Goal: Transaction & Acquisition: Subscribe to service/newsletter

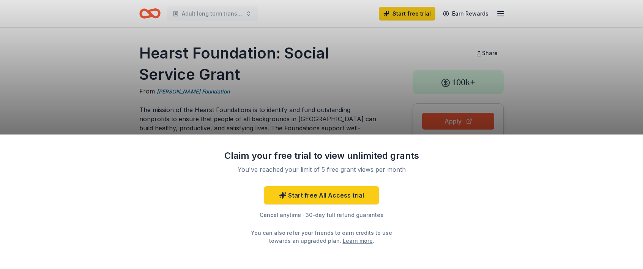
click at [541, 103] on div "Claim your free trial to view unlimited grants You've reached your limit of 5 f…" at bounding box center [321, 134] width 643 height 269
click at [370, 80] on div "Claim your free trial to view unlimited grants You've reached your limit of 5 f…" at bounding box center [321, 134] width 643 height 269
click at [378, 76] on div "Claim your free trial to view unlimited grants You've reached your limit of 5 f…" at bounding box center [321, 134] width 643 height 269
click at [331, 97] on div "Claim your free trial to view unlimited grants You've reached your limit of 5 f…" at bounding box center [321, 134] width 643 height 269
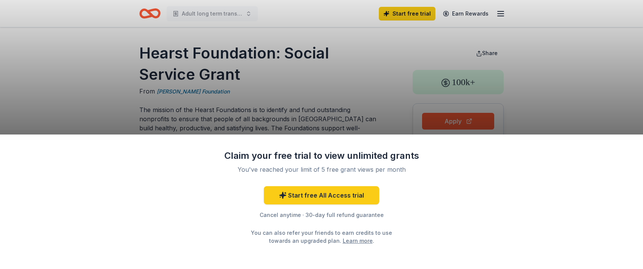
click at [331, 97] on div "Claim your free trial to view unlimited grants You've reached your limit of 5 f…" at bounding box center [321, 134] width 643 height 269
click at [461, 226] on div "Claim your free trial to view unlimited grants You've reached your limit of 5 f…" at bounding box center [321, 201] width 643 height 134
drag, startPoint x: 241, startPoint y: 74, endPoint x: 181, endPoint y: 72, distance: 60.8
click at [181, 72] on div "Claim your free trial to view unlimited grants You've reached your limit of 5 f…" at bounding box center [321, 134] width 643 height 269
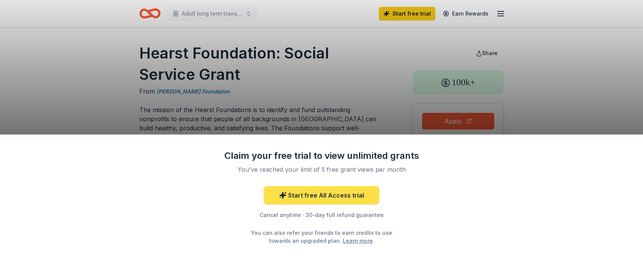
click at [302, 193] on link "Start free All Access trial" at bounding box center [321, 195] width 115 height 18
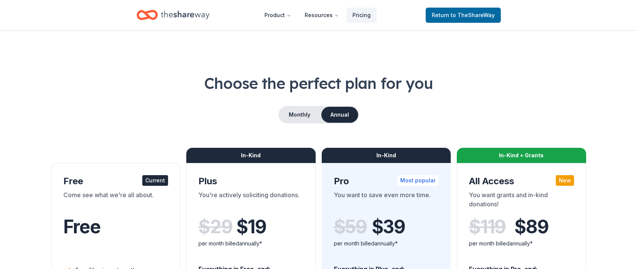
click at [113, 234] on div "Free" at bounding box center [115, 226] width 105 height 21
click at [151, 182] on div "Current" at bounding box center [155, 180] width 26 height 11
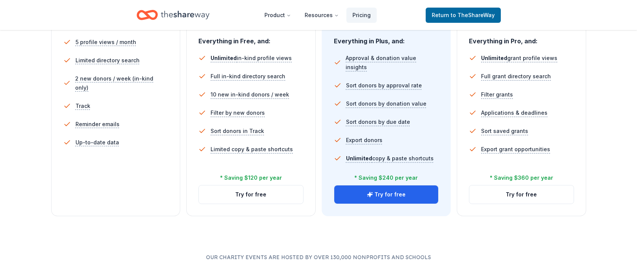
scroll to position [152, 0]
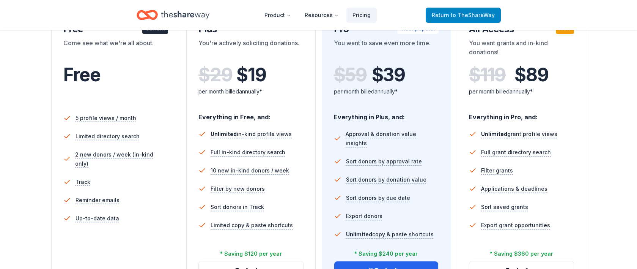
click at [470, 16] on span "to TheShareWay" at bounding box center [473, 15] width 44 height 6
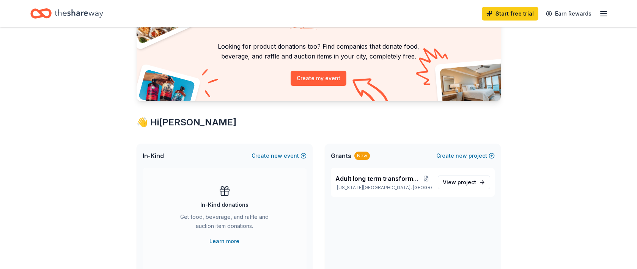
scroll to position [76, 0]
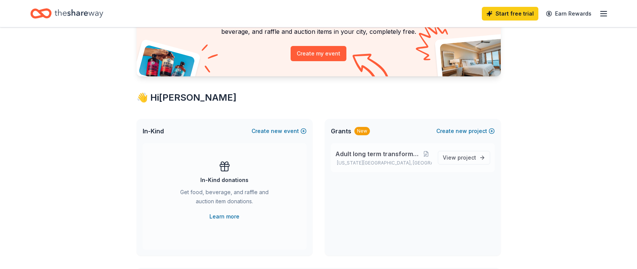
click at [375, 153] on span "Adult long term transformation program" at bounding box center [379, 153] width 86 height 9
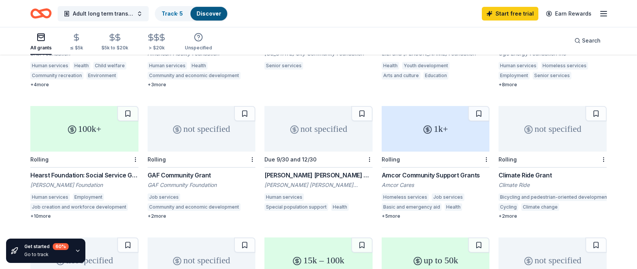
scroll to position [304, 0]
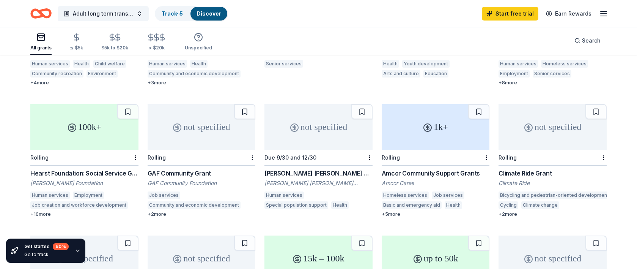
click at [74, 118] on div "100k+" at bounding box center [84, 127] width 108 height 46
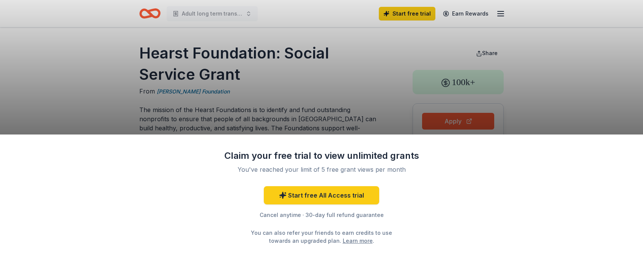
click at [82, 110] on div "Claim your free trial to view unlimited grants You've reached your limit of 5 f…" at bounding box center [321, 134] width 643 height 269
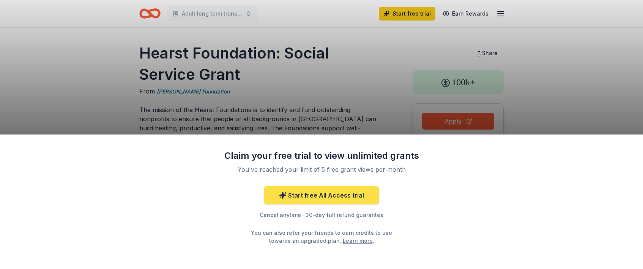
click at [335, 194] on link "Start free All Access trial" at bounding box center [321, 195] width 115 height 18
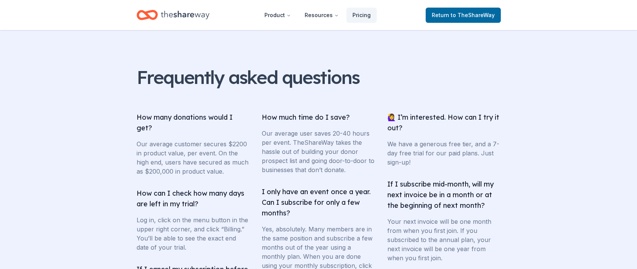
scroll to position [1040, 0]
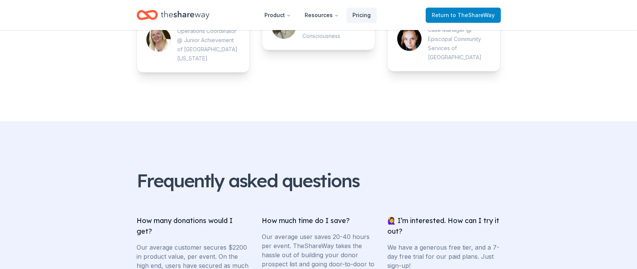
click at [479, 13] on span "to TheShareWay" at bounding box center [473, 15] width 44 height 6
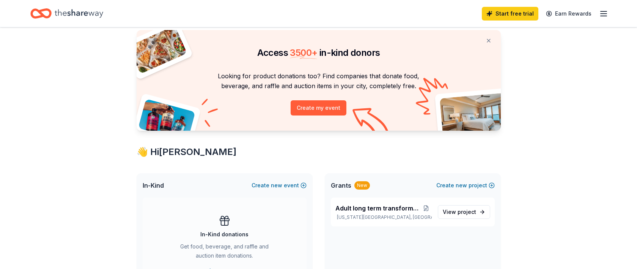
scroll to position [38, 0]
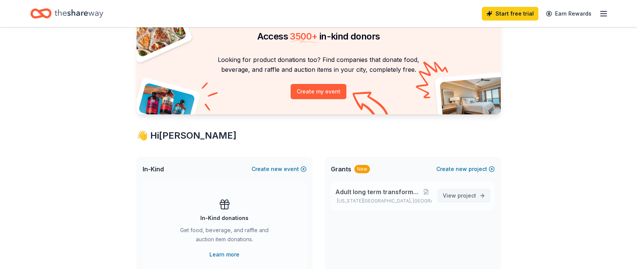
click at [467, 194] on span "project" at bounding box center [467, 195] width 19 height 6
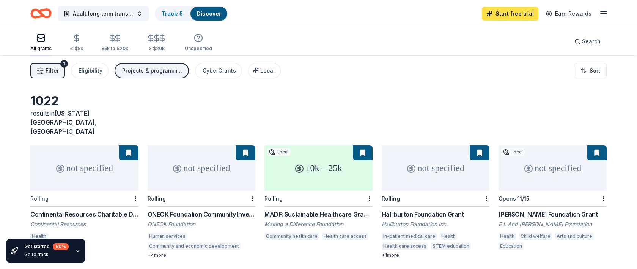
click at [506, 12] on link "Start free trial" at bounding box center [510, 14] width 57 height 14
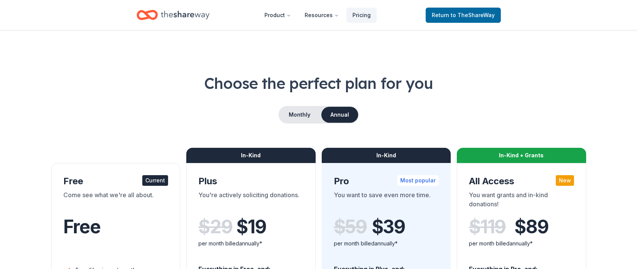
click at [152, 180] on div "Current" at bounding box center [155, 180] width 26 height 11
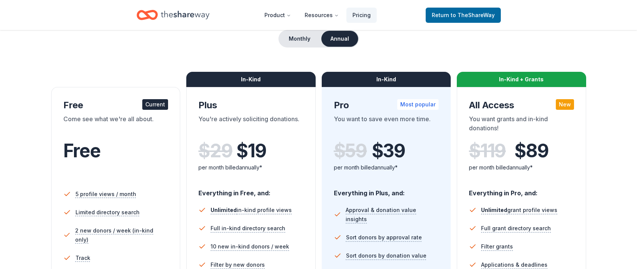
scroll to position [190, 0]
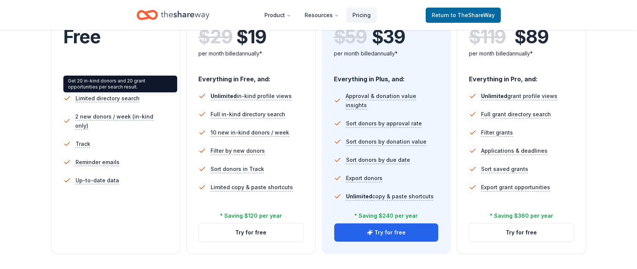
click at [93, 80] on div "Get 20 in-kind donors and 20 grant opportunities per search result. Get 20 in-k…" at bounding box center [120, 84] width 114 height 17
click at [108, 84] on div "Get 20 in-kind donors and 20 grant opportunities per search result. Get 20 in-k…" at bounding box center [120, 84] width 114 height 17
click at [109, 84] on div "Get 20 in-kind donors and 20 grant opportunities per search result. Get 20 in-k…" at bounding box center [120, 84] width 114 height 17
drag, startPoint x: 109, startPoint y: 84, endPoint x: 150, endPoint y: 84, distance: 40.6
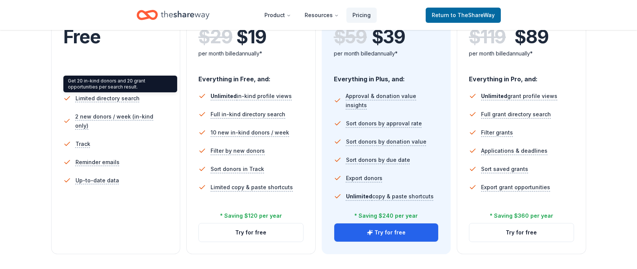
click at [150, 84] on div "Get 20 in-kind donors and 20 grant opportunities per search result. Get 20 in-k…" at bounding box center [120, 84] width 114 height 17
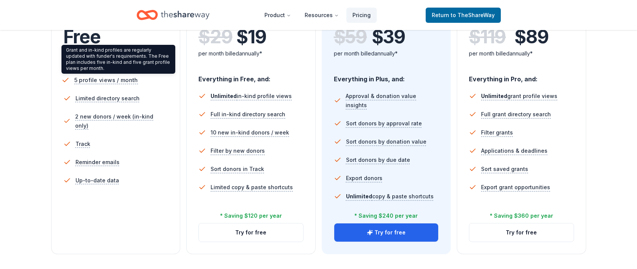
click at [82, 79] on span "5 profile views / month" at bounding box center [106, 79] width 64 height 9
